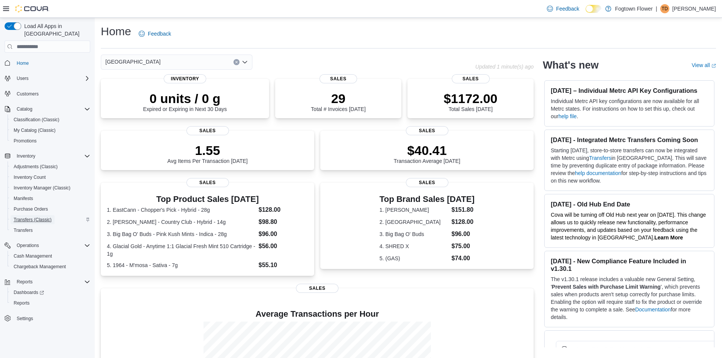
click at [40, 217] on span "Transfers (Classic)" at bounding box center [33, 220] width 38 height 6
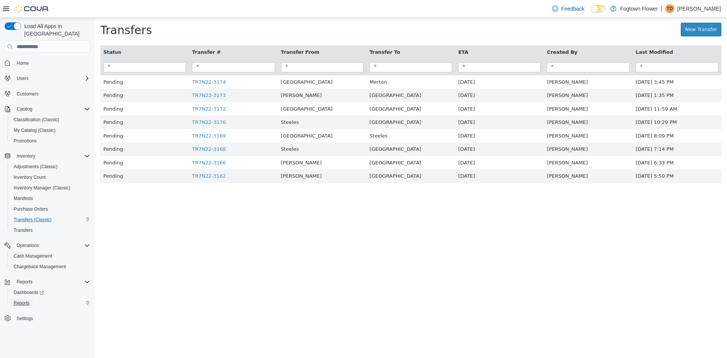
click at [28, 300] on span "Reports" at bounding box center [22, 303] width 16 height 6
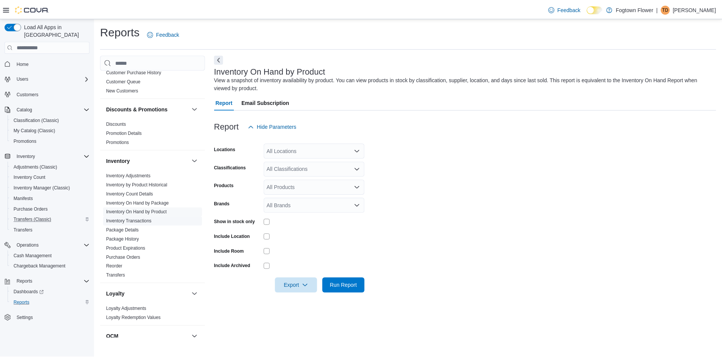
scroll to position [189, 0]
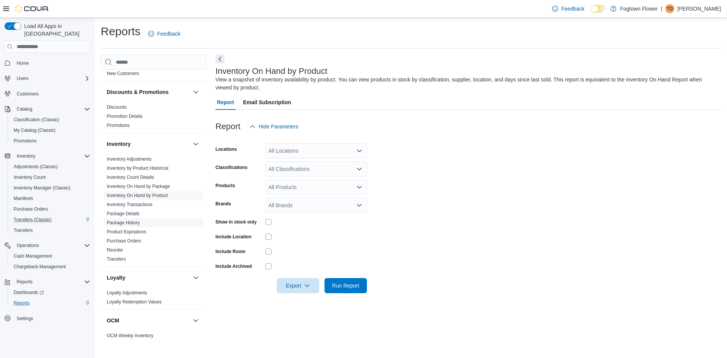
click at [135, 221] on link "Package History" at bounding box center [123, 222] width 33 height 5
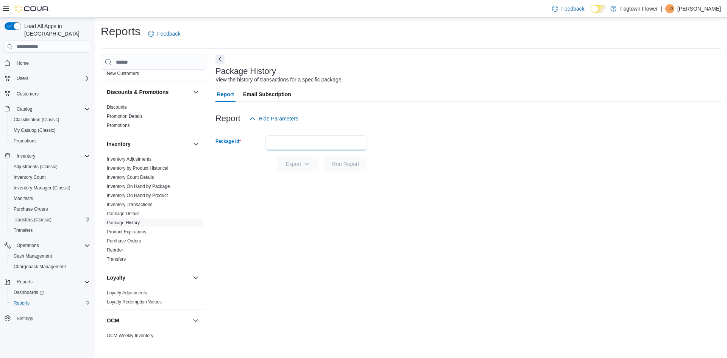
click at [280, 144] on input "Package Id" at bounding box center [317, 142] width 102 height 15
type input "**********"
click at [347, 163] on span "Run Report" at bounding box center [345, 164] width 27 height 8
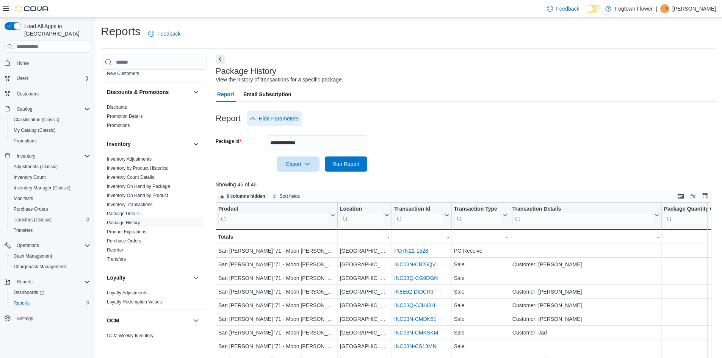
click at [280, 120] on span "Hide Parameters" at bounding box center [279, 119] width 40 height 8
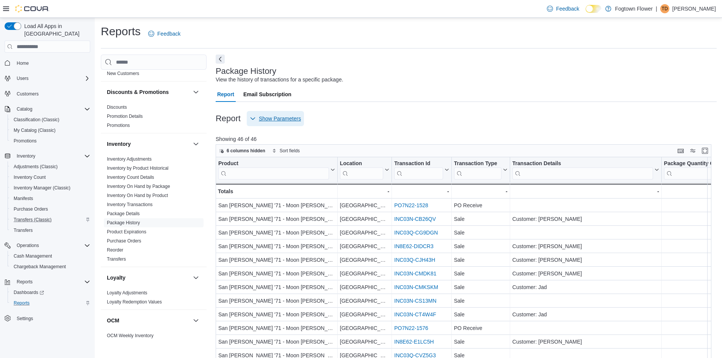
click at [280, 120] on span "Show Parameters" at bounding box center [280, 119] width 42 height 8
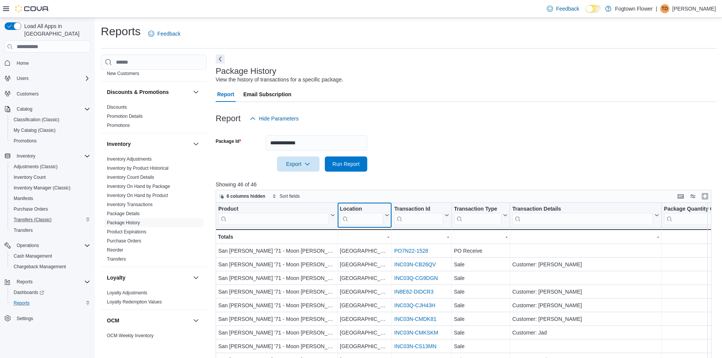
click at [361, 218] on input "search" at bounding box center [361, 219] width 43 height 12
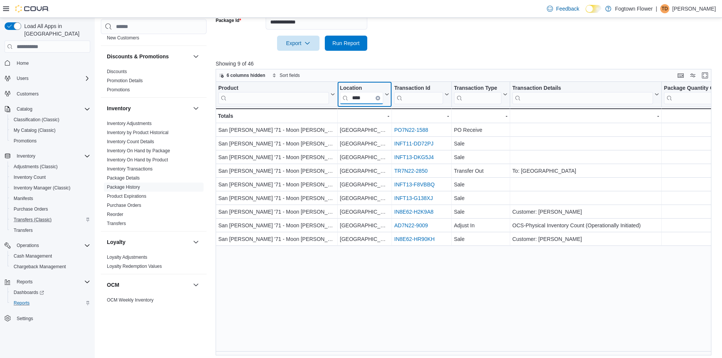
scroll to position [124, 0]
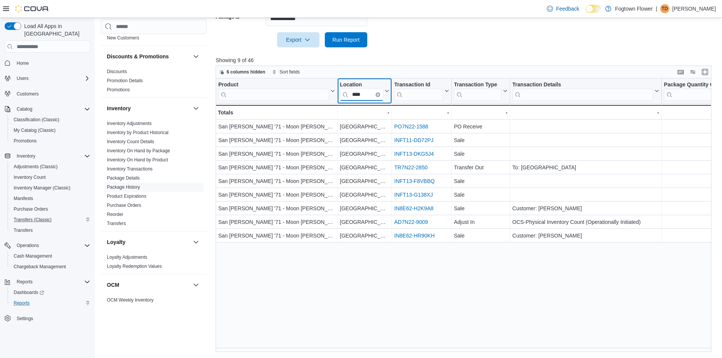
type input "****"
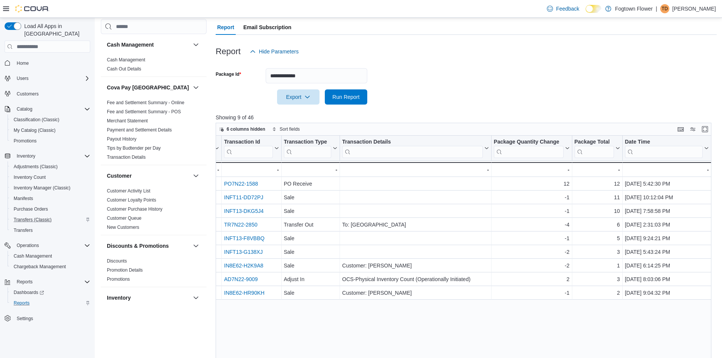
scroll to position [48, 0]
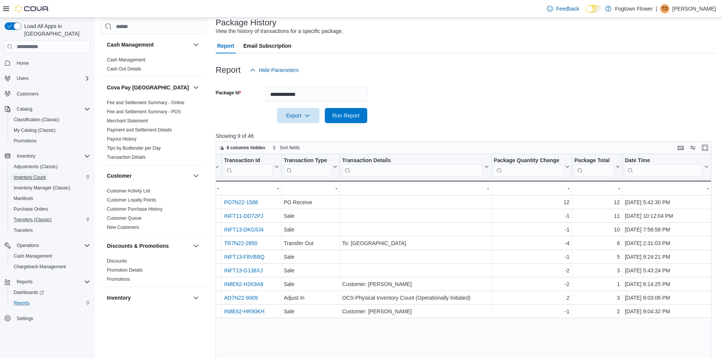
click at [41, 174] on span "Inventory Count" at bounding box center [30, 177] width 32 height 6
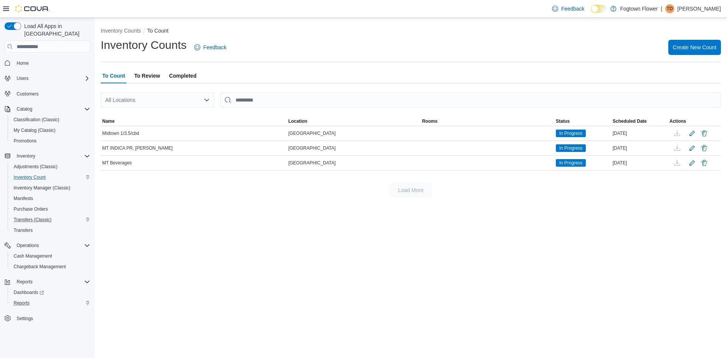
click at [177, 75] on span "Completed" at bounding box center [182, 75] width 27 height 15
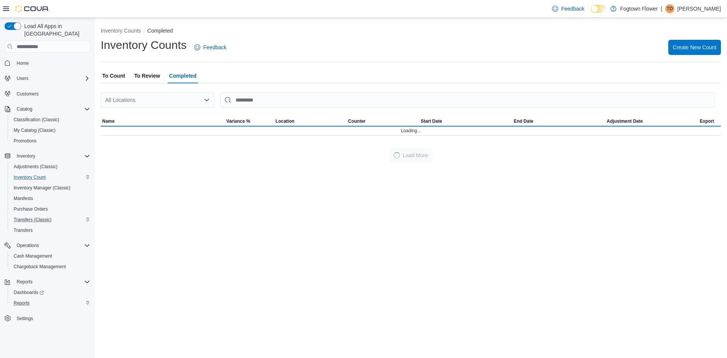
click at [147, 75] on span "To Review" at bounding box center [147, 75] width 26 height 15
click at [178, 74] on span "Completed" at bounding box center [182, 75] width 27 height 15
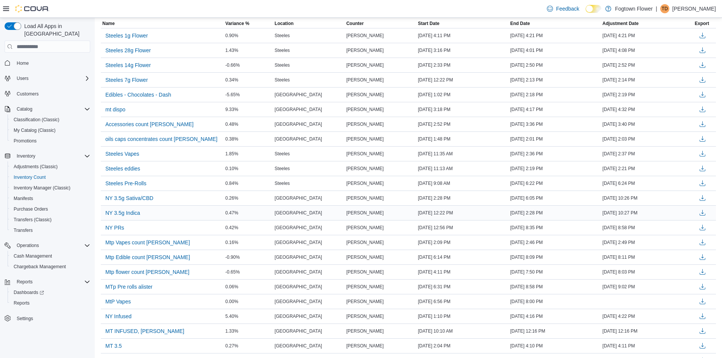
scroll to position [114, 0]
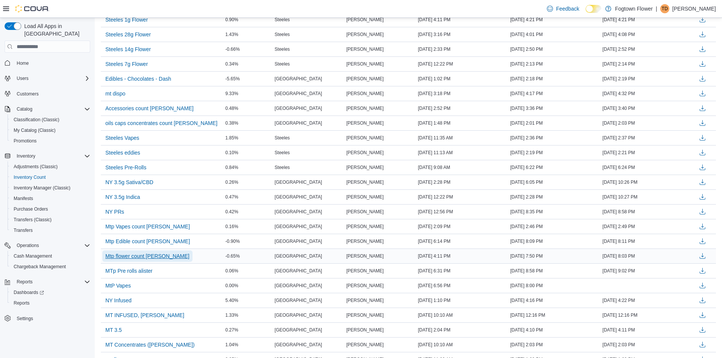
click at [156, 257] on span "Mtp flower count Jermey" at bounding box center [147, 256] width 84 height 8
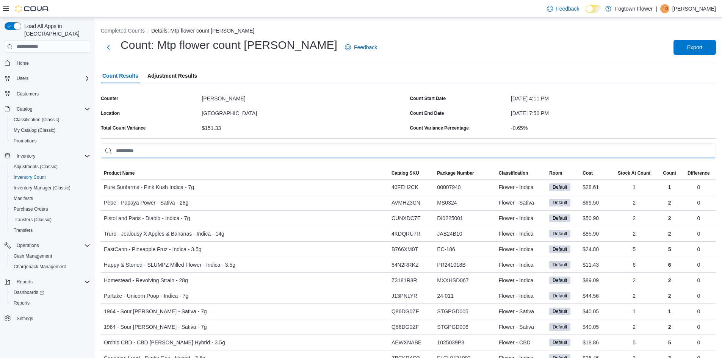
click at [213, 151] on input "This is a search bar. As you type, the results lower in the page will automatic…" at bounding box center [408, 150] width 615 height 15
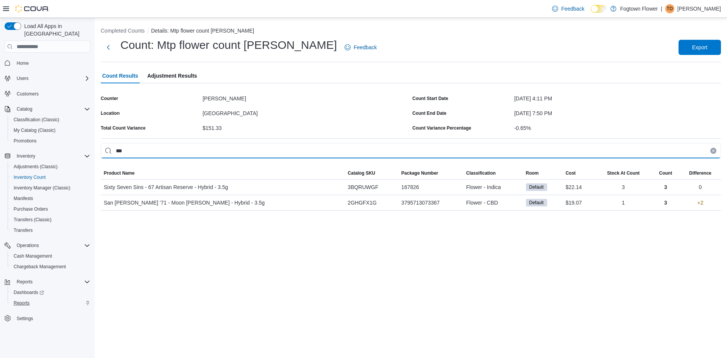
type input "***"
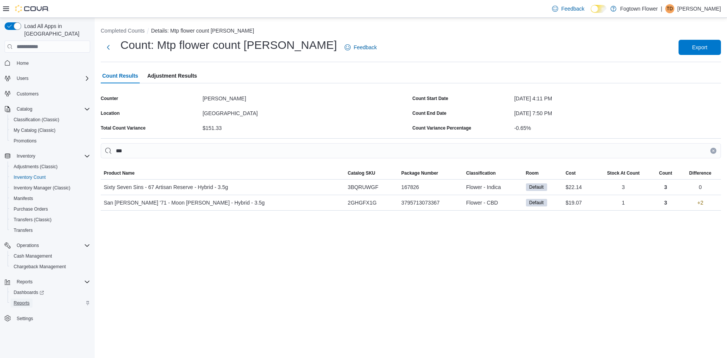
click at [27, 300] on span "Reports" at bounding box center [22, 303] width 16 height 6
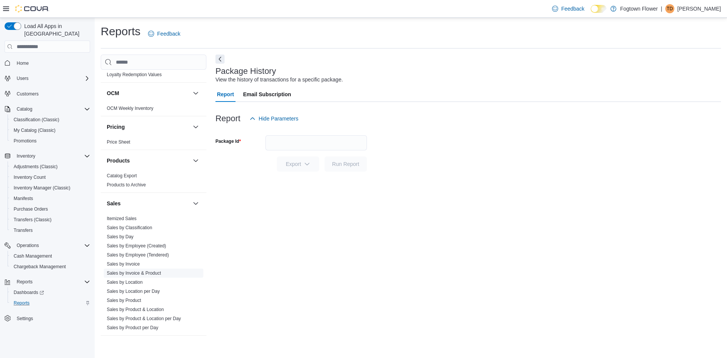
scroll to position [455, 0]
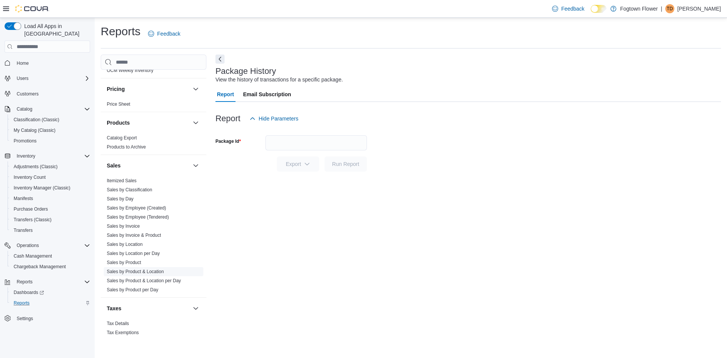
click at [164, 274] on span "Sales by Product & Location" at bounding box center [154, 271] width 100 height 9
click at [163, 273] on link "Sales by Product & Location" at bounding box center [135, 271] width 57 height 5
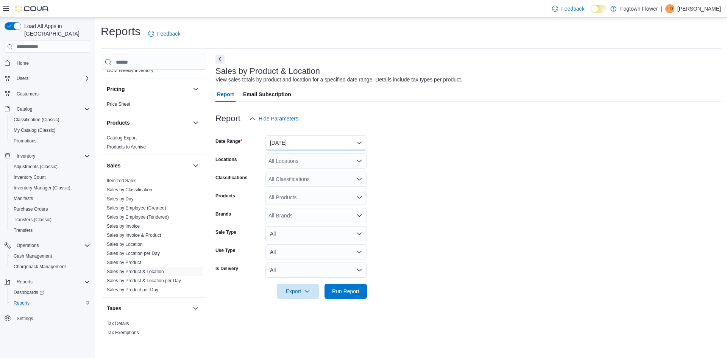
click at [300, 144] on button "Yesterday" at bounding box center [317, 142] width 102 height 15
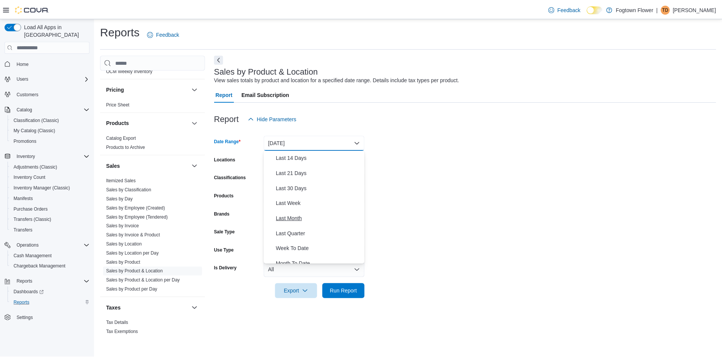
scroll to position [114, 0]
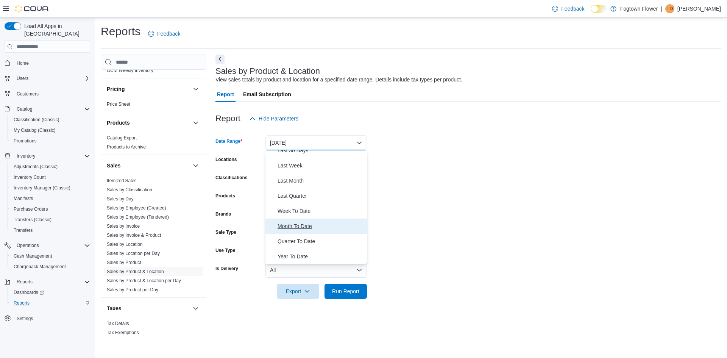
click at [308, 225] on span "Month To Date" at bounding box center [321, 226] width 86 height 9
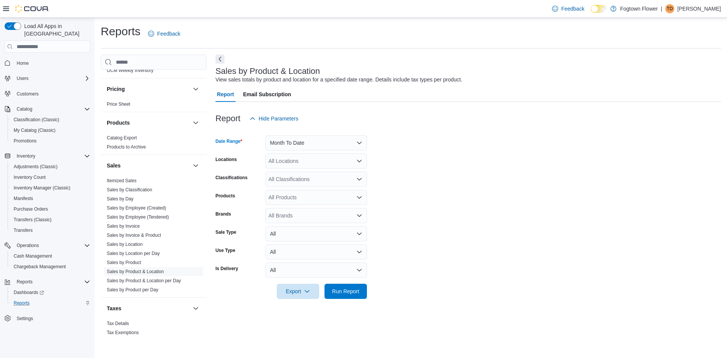
click at [304, 163] on div "All Locations" at bounding box center [317, 160] width 102 height 15
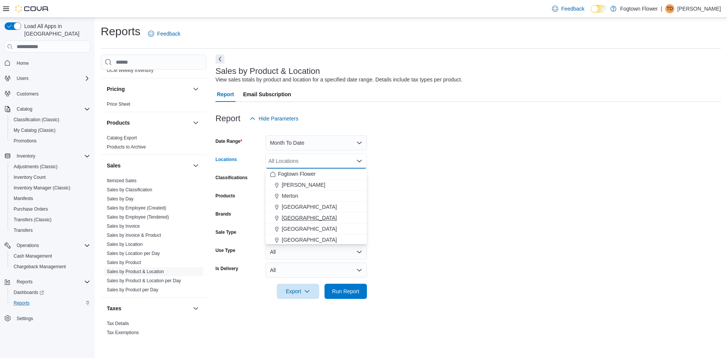
click at [314, 218] on span "[GEOGRAPHIC_DATA]" at bounding box center [309, 218] width 55 height 8
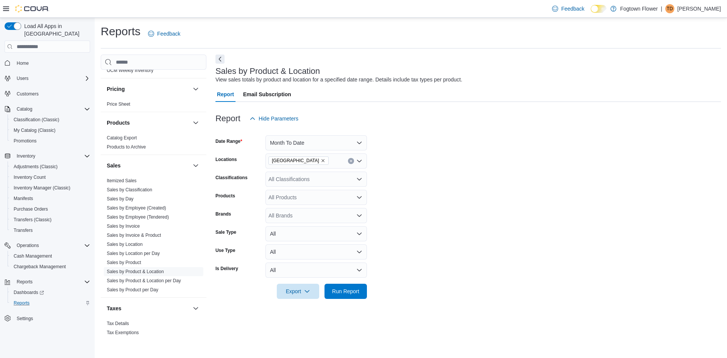
click at [382, 200] on form "Date Range Month To Date Locations Mount Pleasant Classifications All Classific…" at bounding box center [469, 212] width 506 height 173
click at [304, 200] on div "All Products" at bounding box center [317, 197] width 102 height 15
type input "*"
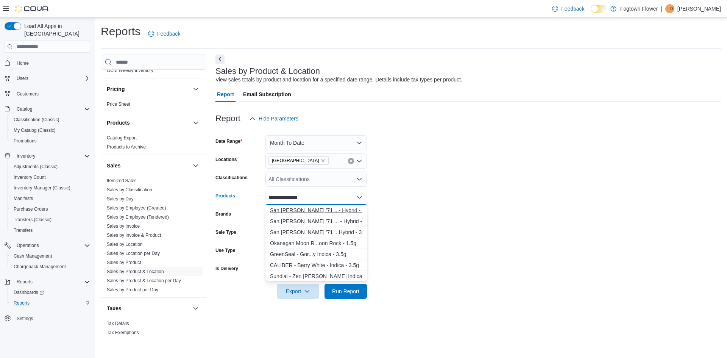
type input "**********"
click at [316, 210] on div "San Rafael '71 ...- Hybrid - 3.5g" at bounding box center [316, 211] width 92 height 8
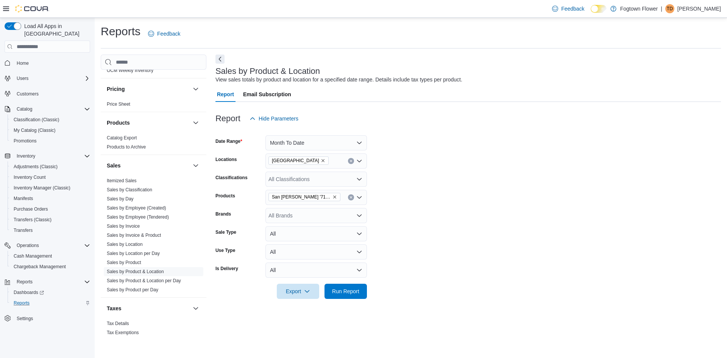
click at [459, 232] on form "Date Range Month To Date Locations Mount Pleasant Classifications All Classific…" at bounding box center [469, 212] width 506 height 173
click at [347, 290] on span "Run Report" at bounding box center [345, 291] width 27 height 8
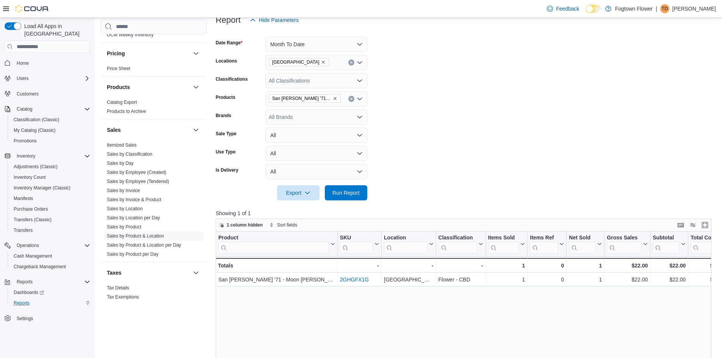
scroll to position [114, 0]
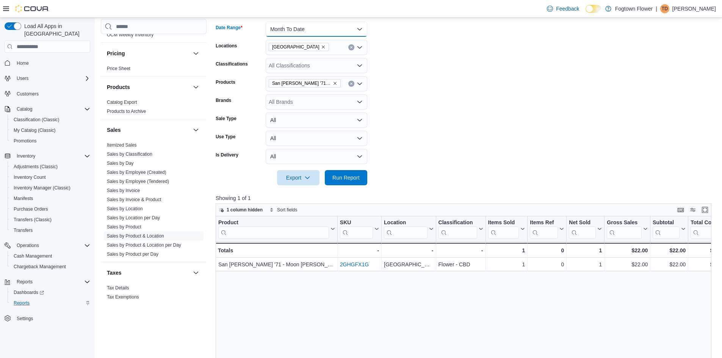
click at [329, 30] on button "Month To Date" at bounding box center [317, 29] width 102 height 15
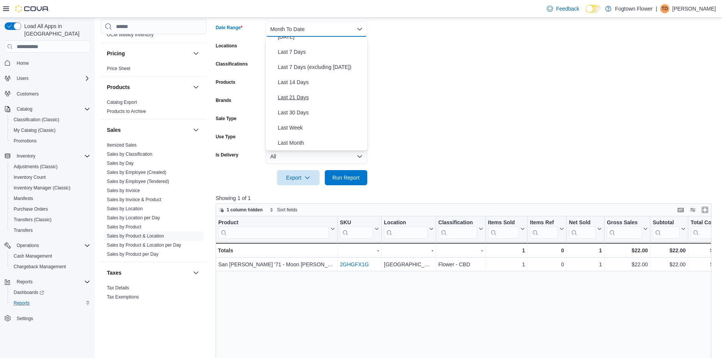
scroll to position [76, 0]
click at [302, 104] on span "Last Month" at bounding box center [321, 104] width 86 height 9
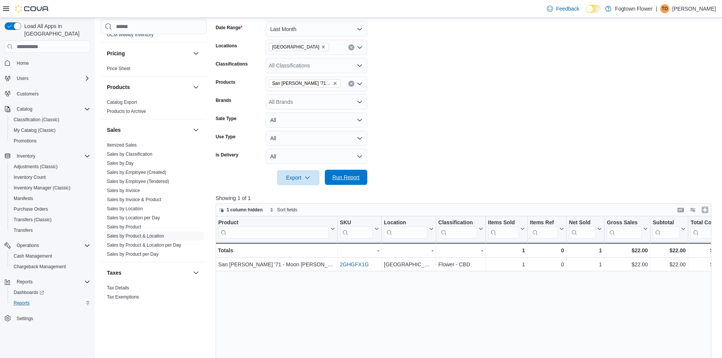
click at [354, 174] on span "Run Report" at bounding box center [345, 177] width 33 height 15
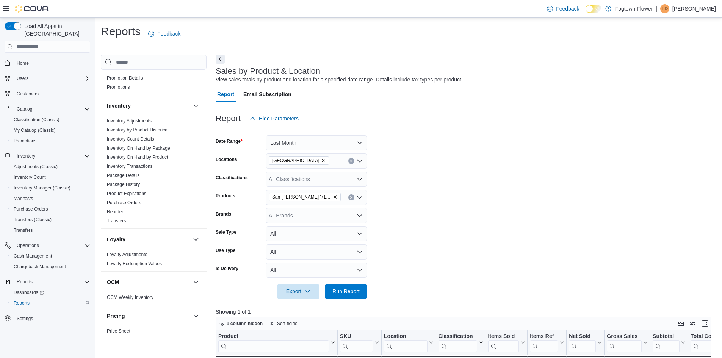
scroll to position [227, 0]
click at [137, 183] on link "Package History" at bounding box center [123, 184] width 33 height 5
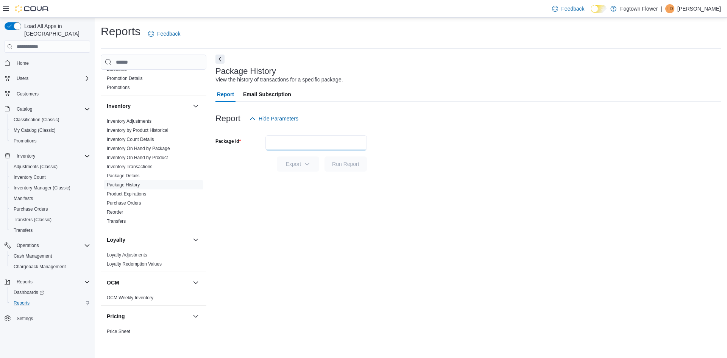
click at [290, 144] on input "Package Id" at bounding box center [317, 142] width 102 height 15
click at [295, 142] on input "Package Id" at bounding box center [317, 142] width 102 height 15
type input "**********"
click at [342, 164] on span "Run Report" at bounding box center [345, 164] width 27 height 8
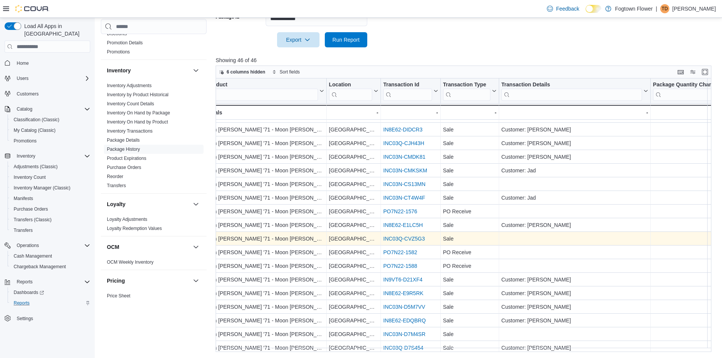
scroll to position [76, 11]
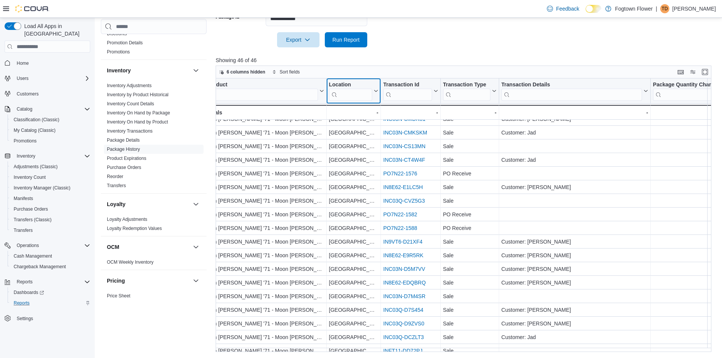
click at [355, 95] on input "search" at bounding box center [350, 95] width 43 height 12
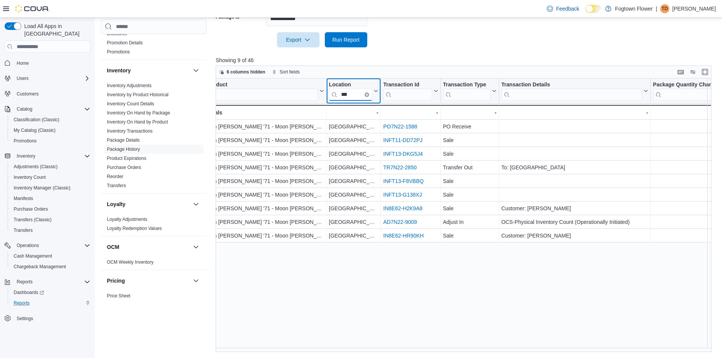
scroll to position [0, 11]
type input "*****"
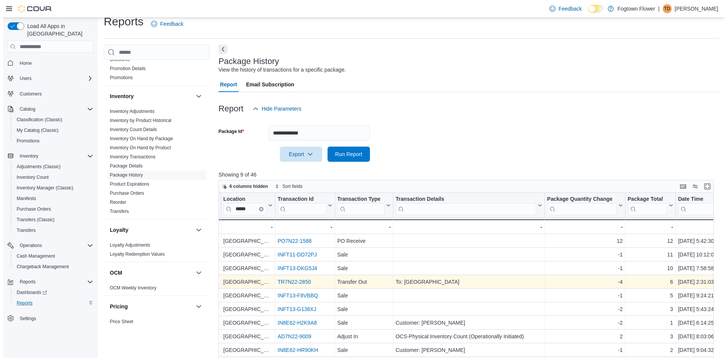
scroll to position [0, 0]
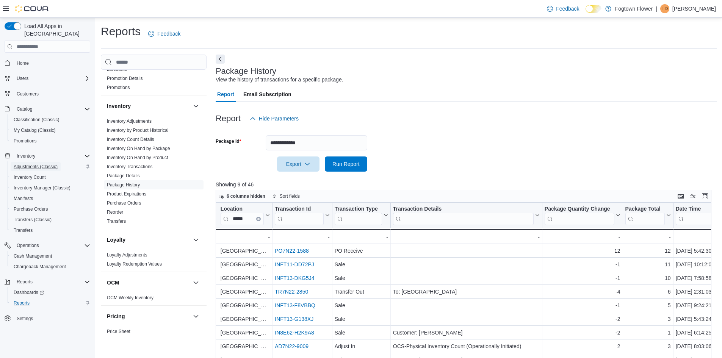
click at [47, 164] on span "Adjustments (Classic)" at bounding box center [36, 167] width 44 height 6
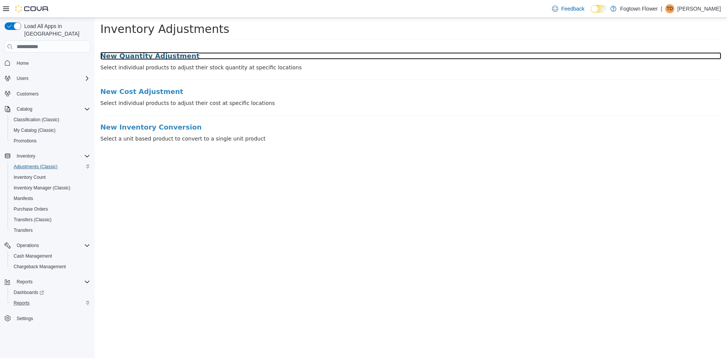
click at [164, 55] on h3 "New Quantity Adjustment" at bounding box center [410, 56] width 621 height 8
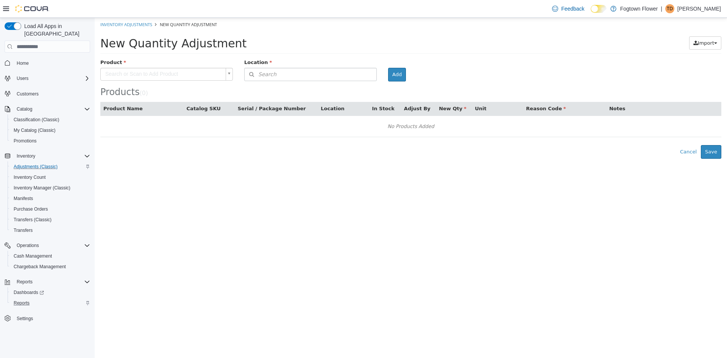
click at [179, 74] on body "× Inventory Adjustments New Quantity Adjustment New Quantity Adjustment Import …" at bounding box center [411, 88] width 633 height 141
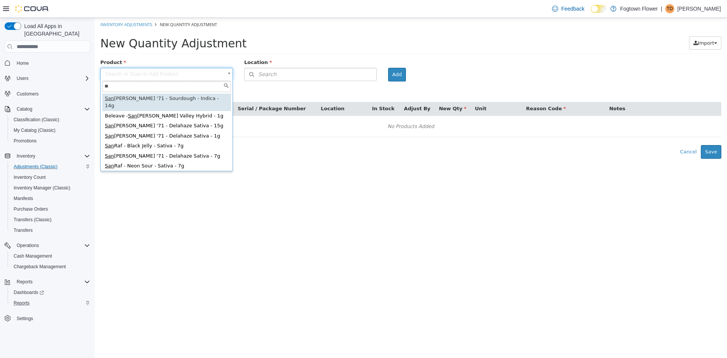
type input "*"
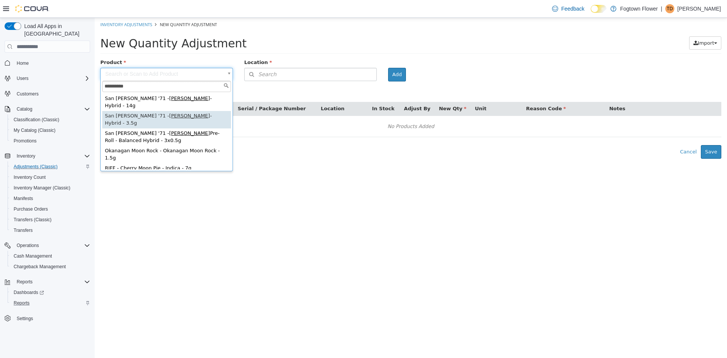
type input "**********"
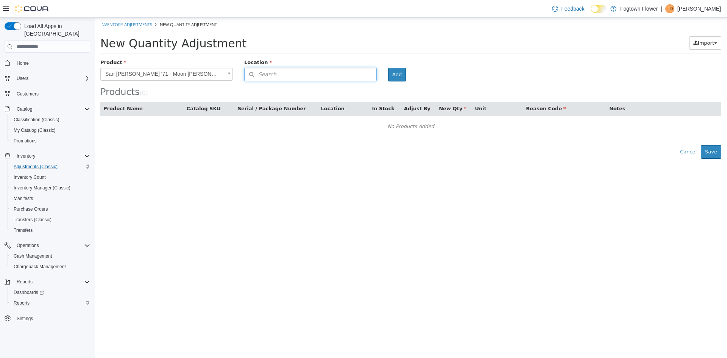
click at [269, 74] on span "Search" at bounding box center [261, 74] width 32 height 8
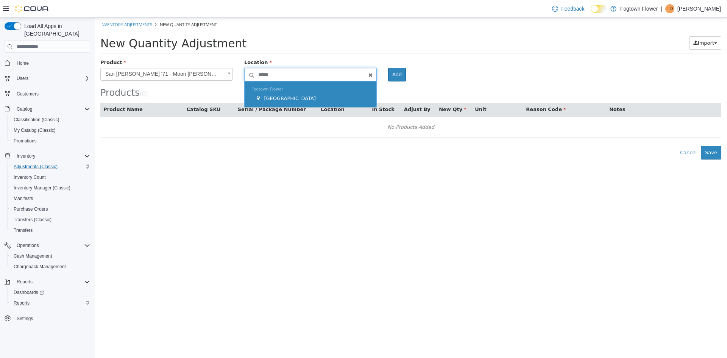
type input "*****"
click at [284, 92] on div "Fogtown Flower Mount Pleasant" at bounding box center [311, 94] width 132 height 26
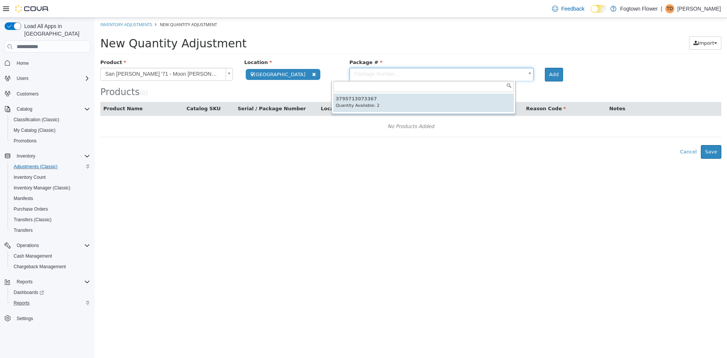
click at [410, 73] on body "**********" at bounding box center [411, 88] width 633 height 141
type input "**********"
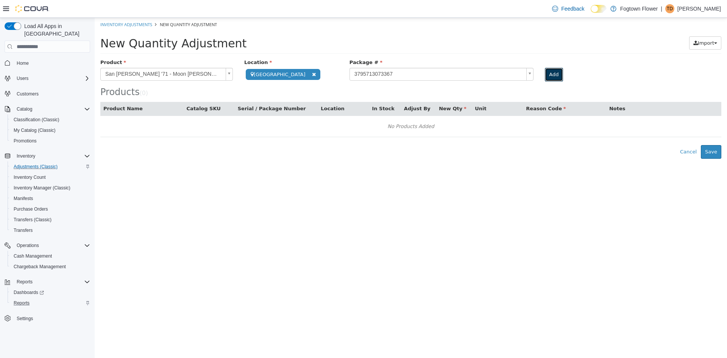
click at [545, 72] on button "Add" at bounding box center [554, 75] width 18 height 14
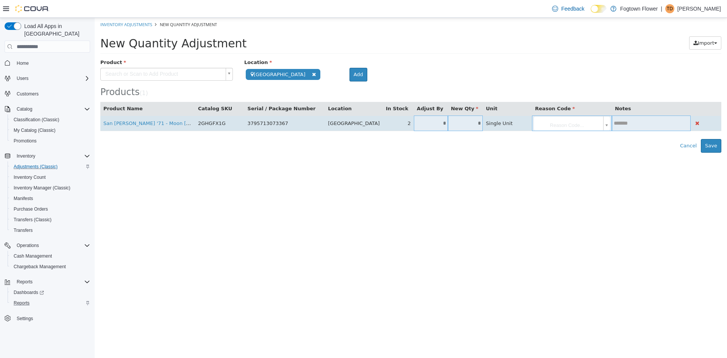
click at [471, 124] on input "*" at bounding box center [465, 123] width 35 height 6
type input "*"
type input "**"
click at [572, 120] on body "**********" at bounding box center [411, 85] width 633 height 135
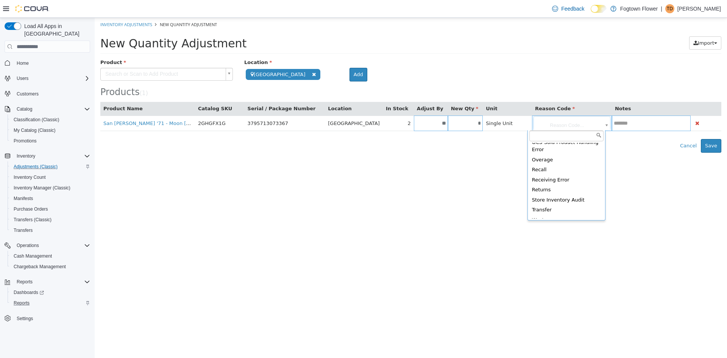
scroll to position [135, 0]
type input "**********"
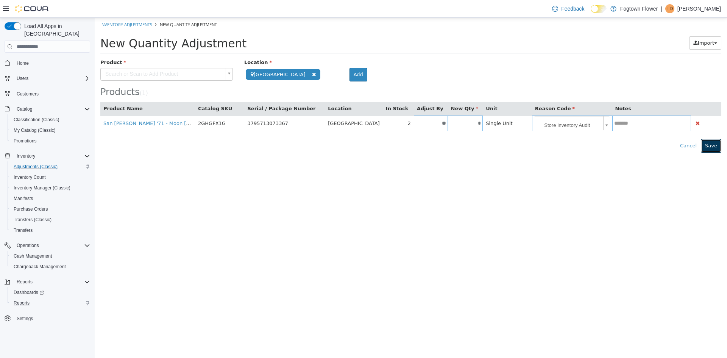
click at [715, 144] on button "Save" at bounding box center [711, 146] width 20 height 14
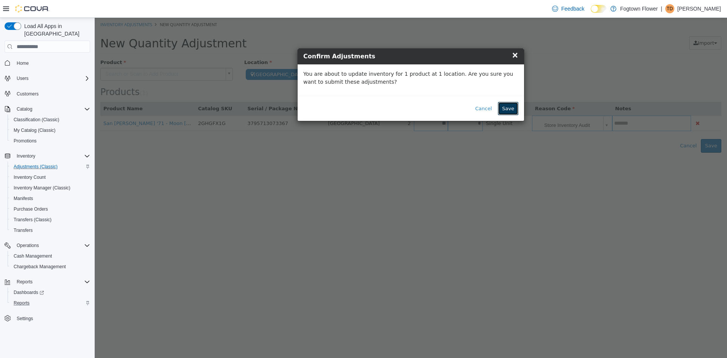
click at [511, 108] on button "Save" at bounding box center [508, 109] width 20 height 14
